Goal: Obtain resource: Download file/media

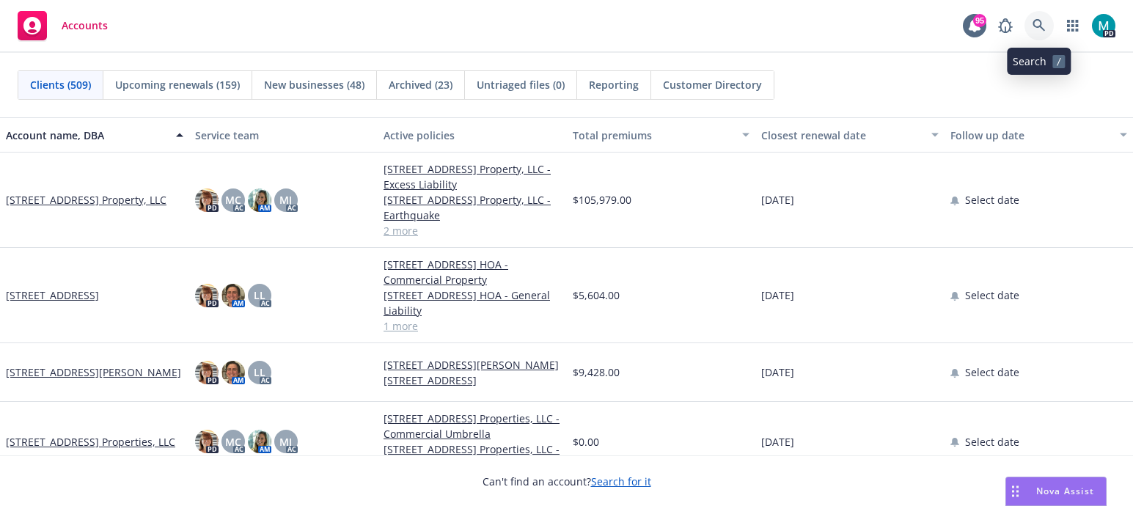
click at [1037, 20] on icon at bounding box center [1038, 25] width 12 height 12
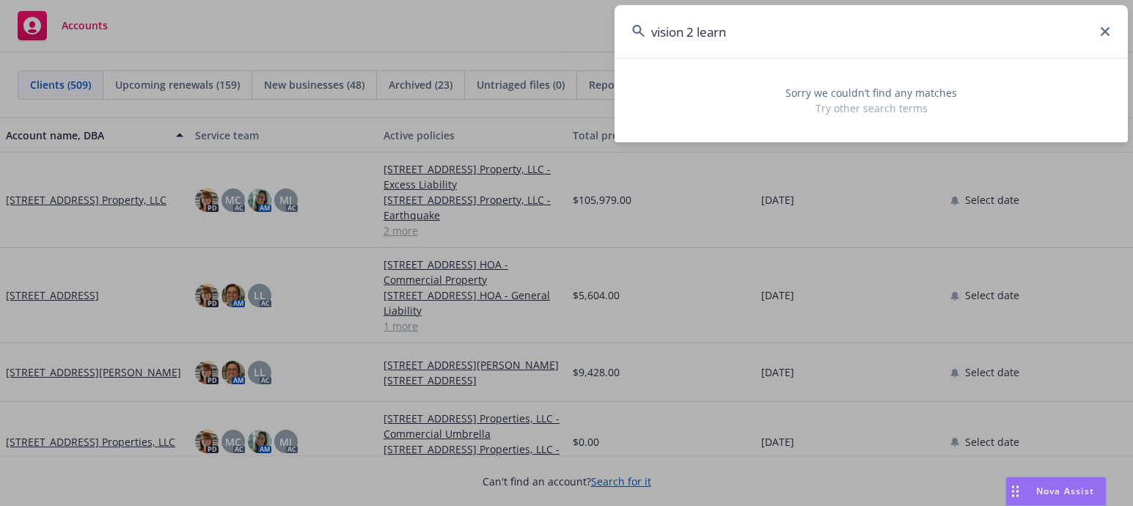
drag, startPoint x: 763, startPoint y: 26, endPoint x: 602, endPoint y: 34, distance: 161.5
click at [602, 34] on div "vision 2 learn Sorry we couldn’t find any matches Try other search terms" at bounding box center [566, 253] width 1133 height 506
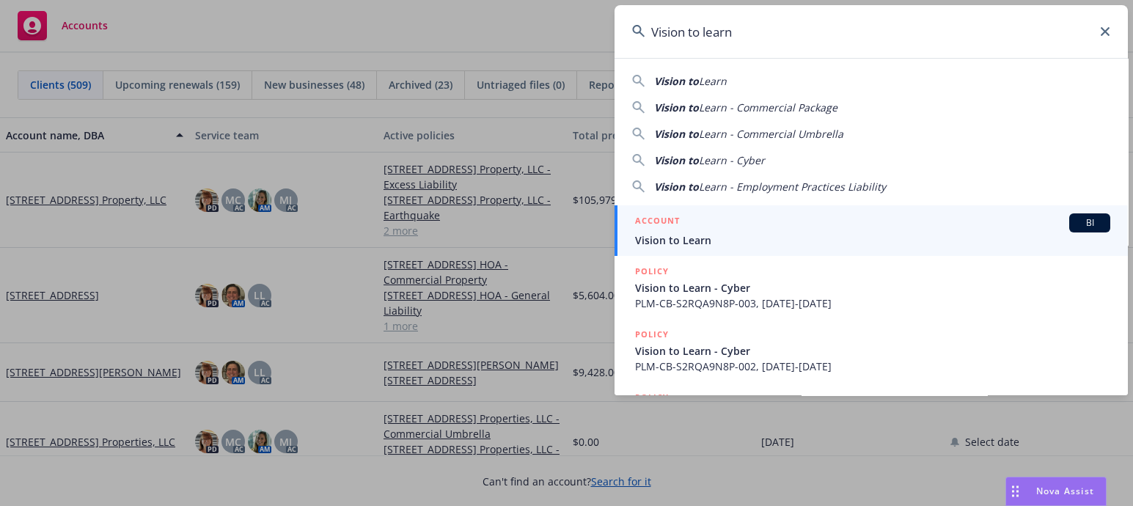
type input "Vision to learn"
click at [657, 240] on span "Vision to Learn" at bounding box center [872, 239] width 475 height 15
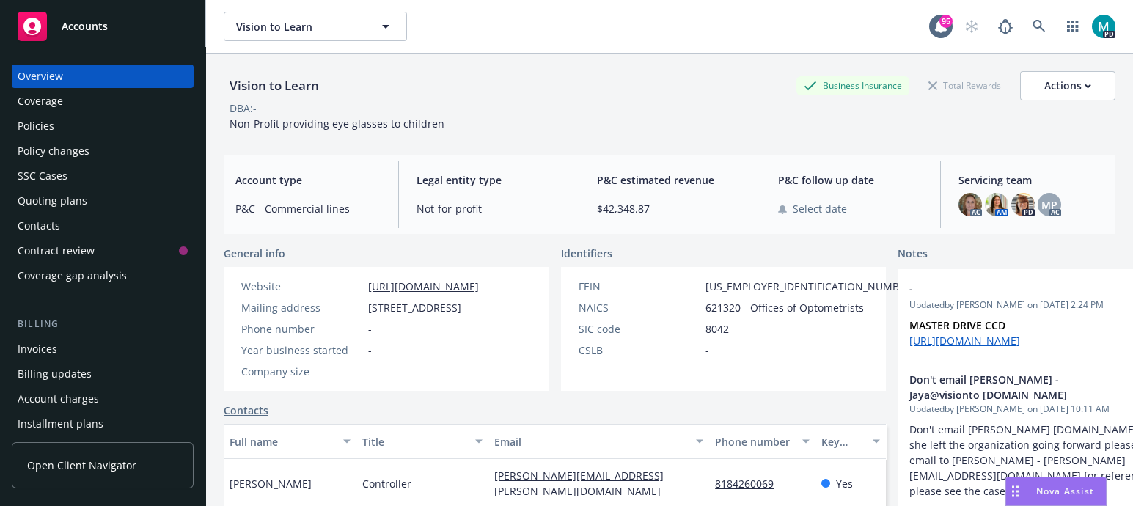
click at [73, 122] on div "Policies" at bounding box center [103, 125] width 170 height 23
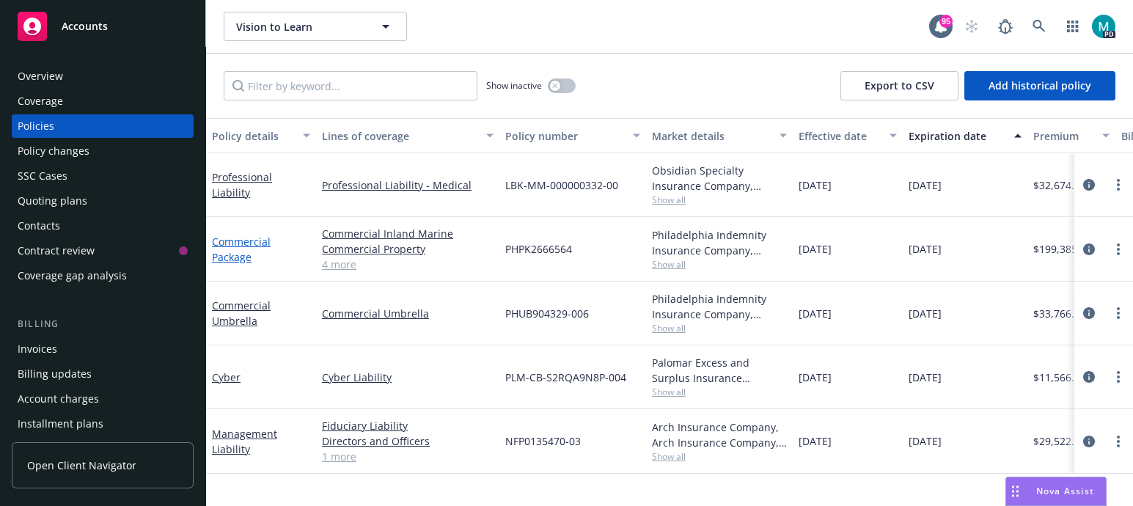
click at [235, 243] on link "Commercial Package" at bounding box center [241, 249] width 59 height 29
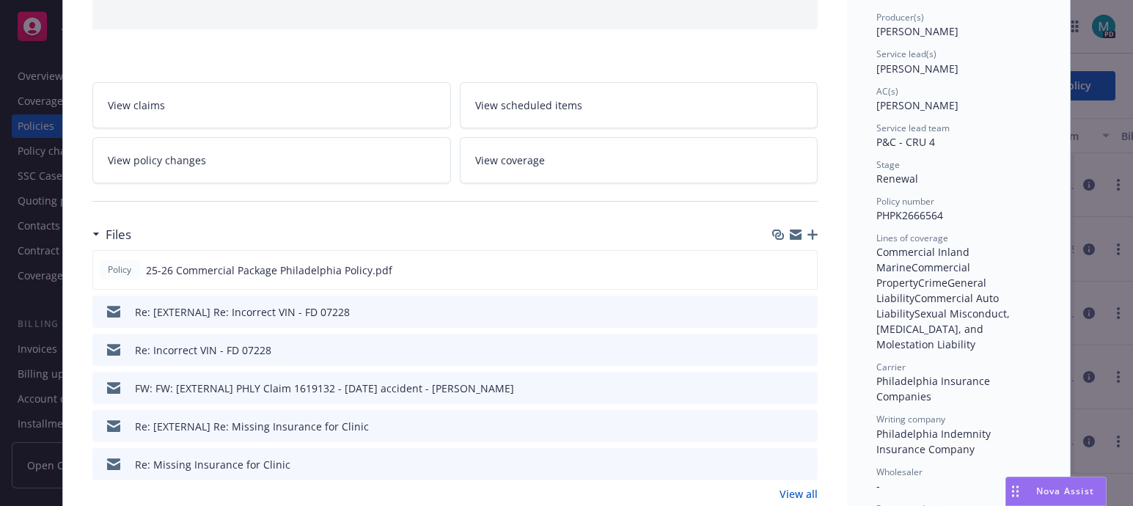
scroll to position [183, 0]
click at [776, 265] on icon "download file" at bounding box center [779, 269] width 12 height 12
